Goal: Task Accomplishment & Management: Complete application form

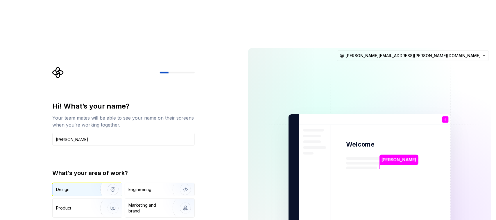
type input "[PERSON_NAME]"
click at [69, 187] on div "Design" at bounding box center [62, 190] width 13 height 6
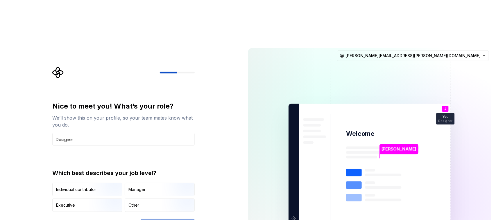
type input "Designer"
click at [12, 134] on div "Nice to meet you! What’s your role? We’ll show this on your profile, so your te…" at bounding box center [121, 164] width 243 height 240
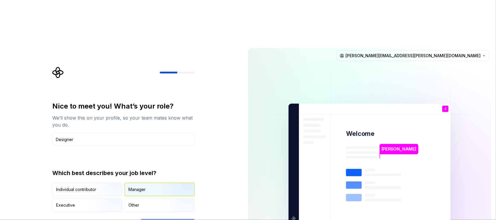
click at [128, 187] on div "Manager" at bounding box center [136, 190] width 17 height 6
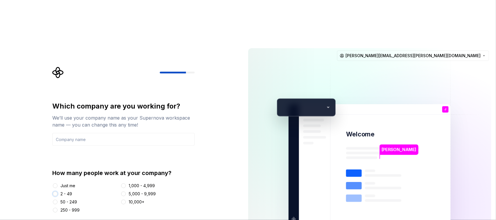
click at [54, 192] on button "2 - 49" at bounding box center [55, 194] width 5 height 5
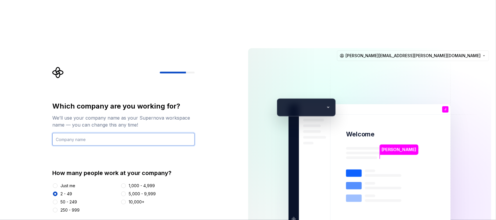
click at [69, 133] on input "text" at bounding box center [123, 139] width 142 height 13
type input "Urbetrack"
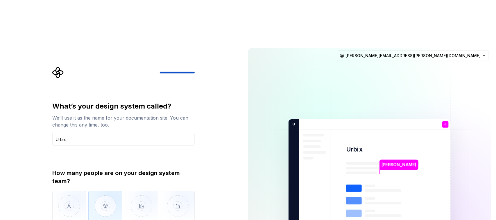
type input "Urbix"
click at [101, 191] on img "button" at bounding box center [105, 210] width 34 height 39
